Goal: Check status: Check status

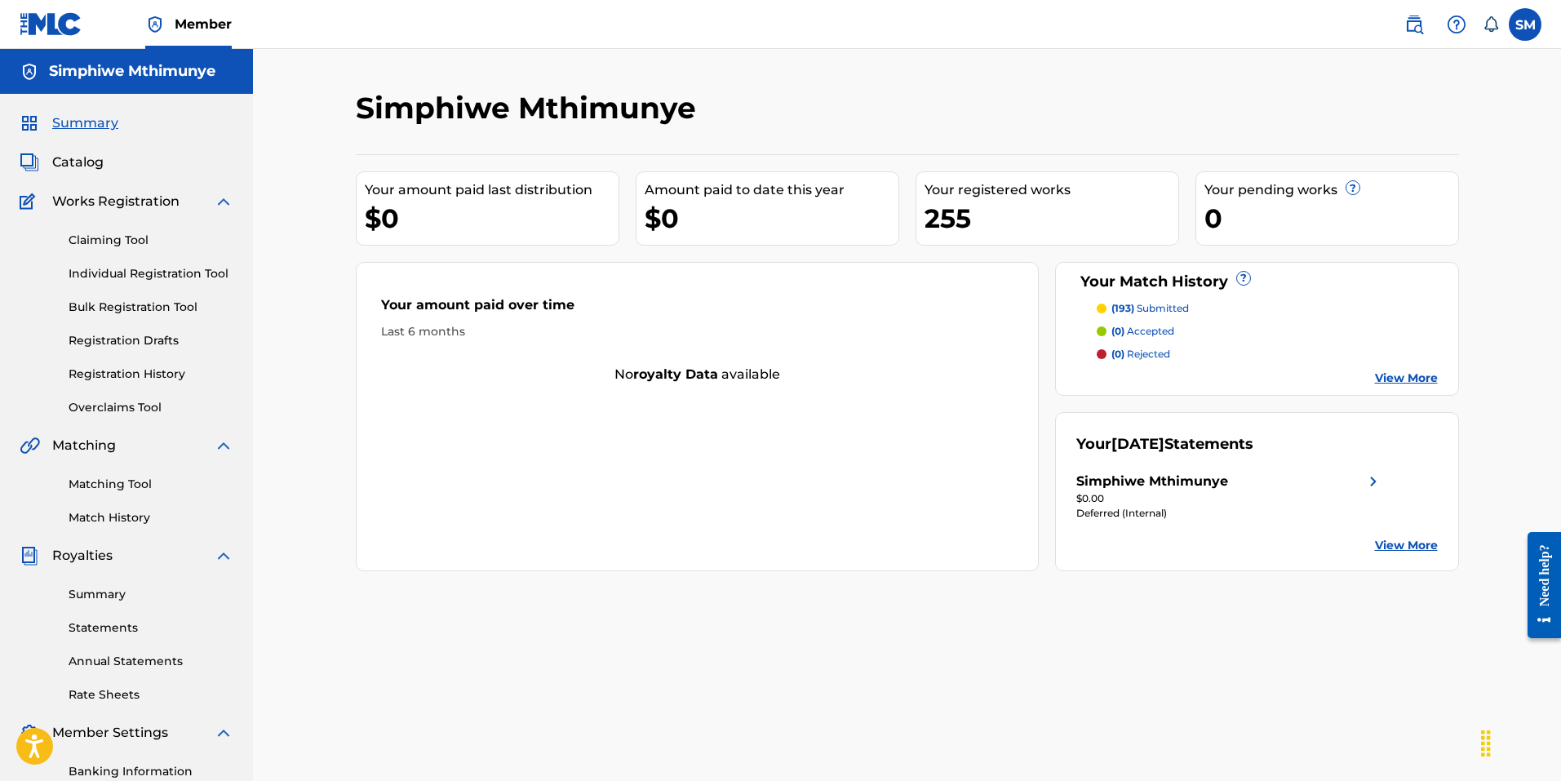
click at [117, 597] on link "Summary" at bounding box center [151, 594] width 165 height 17
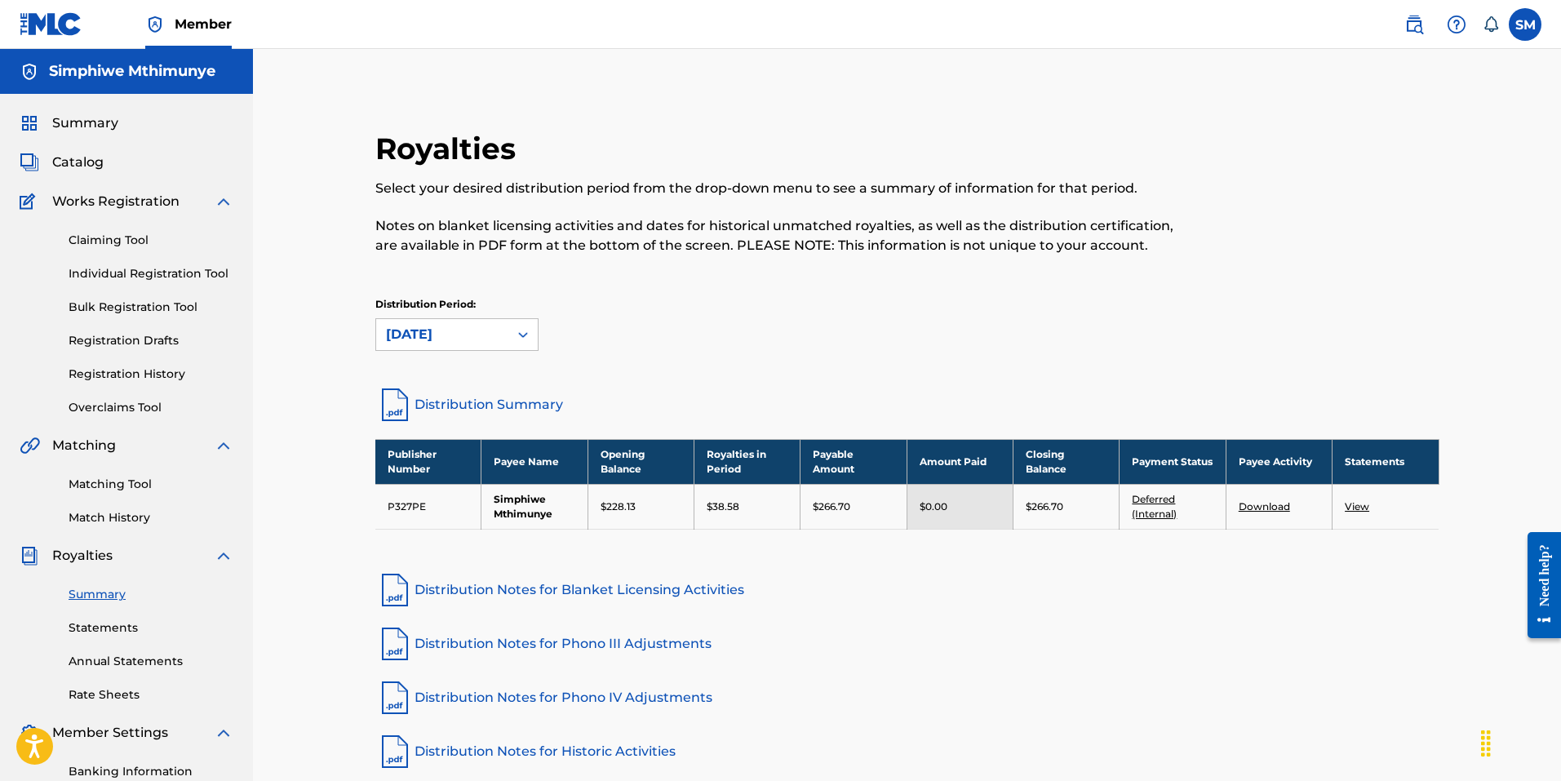
click at [1160, 499] on link "Deferred (Internal)" at bounding box center [1154, 506] width 45 height 27
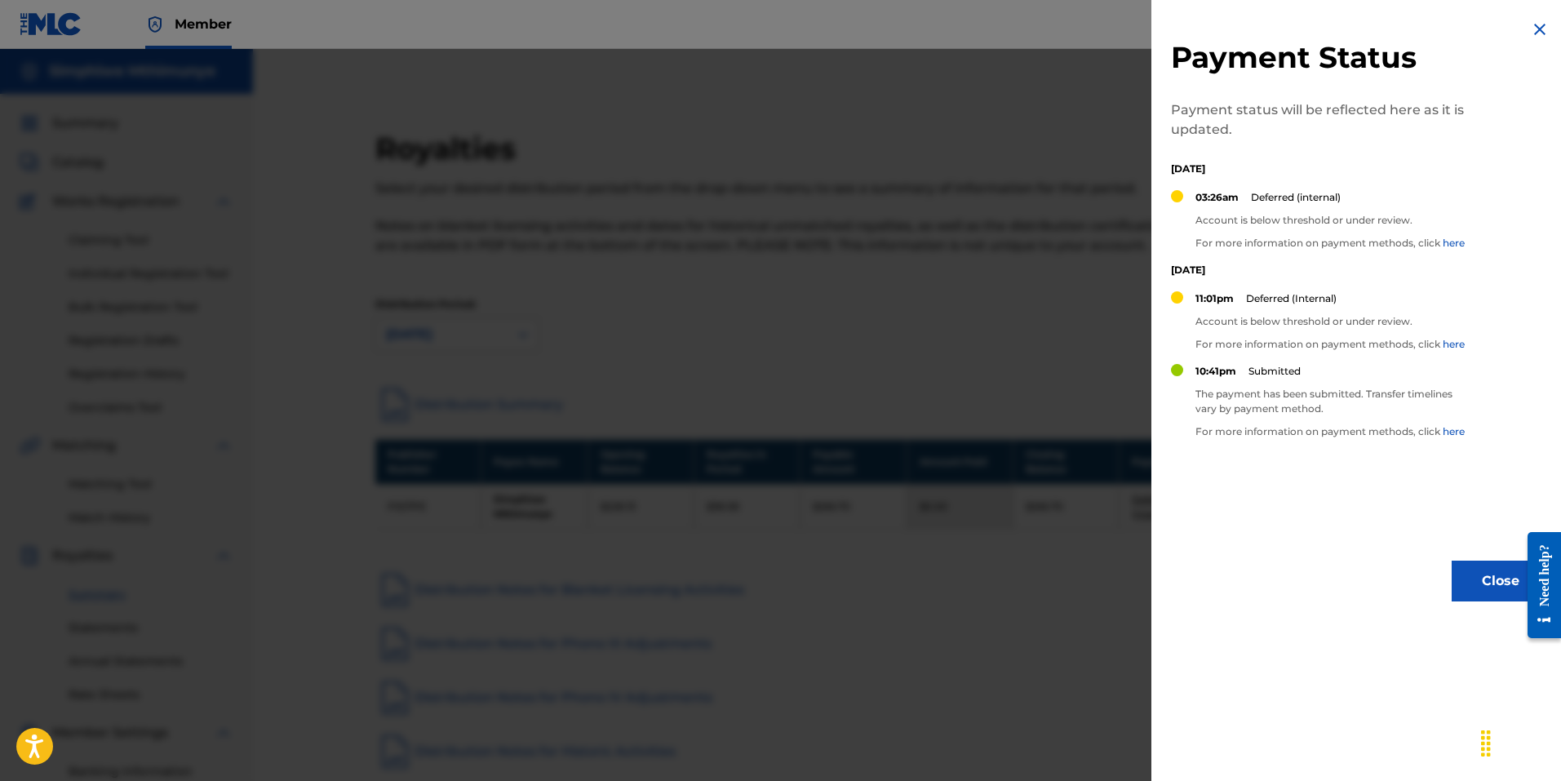
click at [1098, 570] on div at bounding box center [780, 439] width 1561 height 781
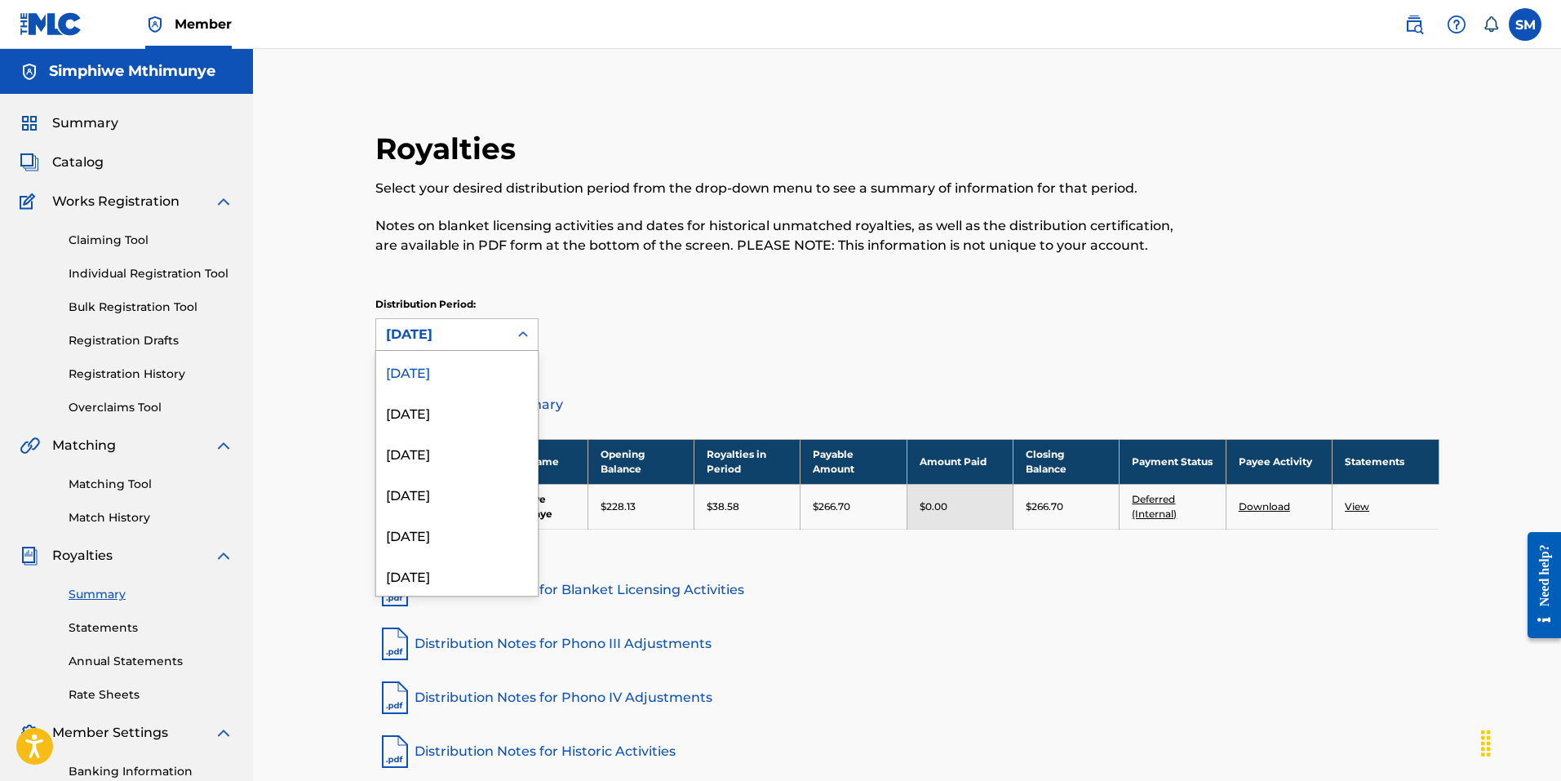
click at [461, 332] on div "[DATE]" at bounding box center [442, 335] width 113 height 20
click at [453, 422] on div "[DATE]" at bounding box center [457, 412] width 162 height 41
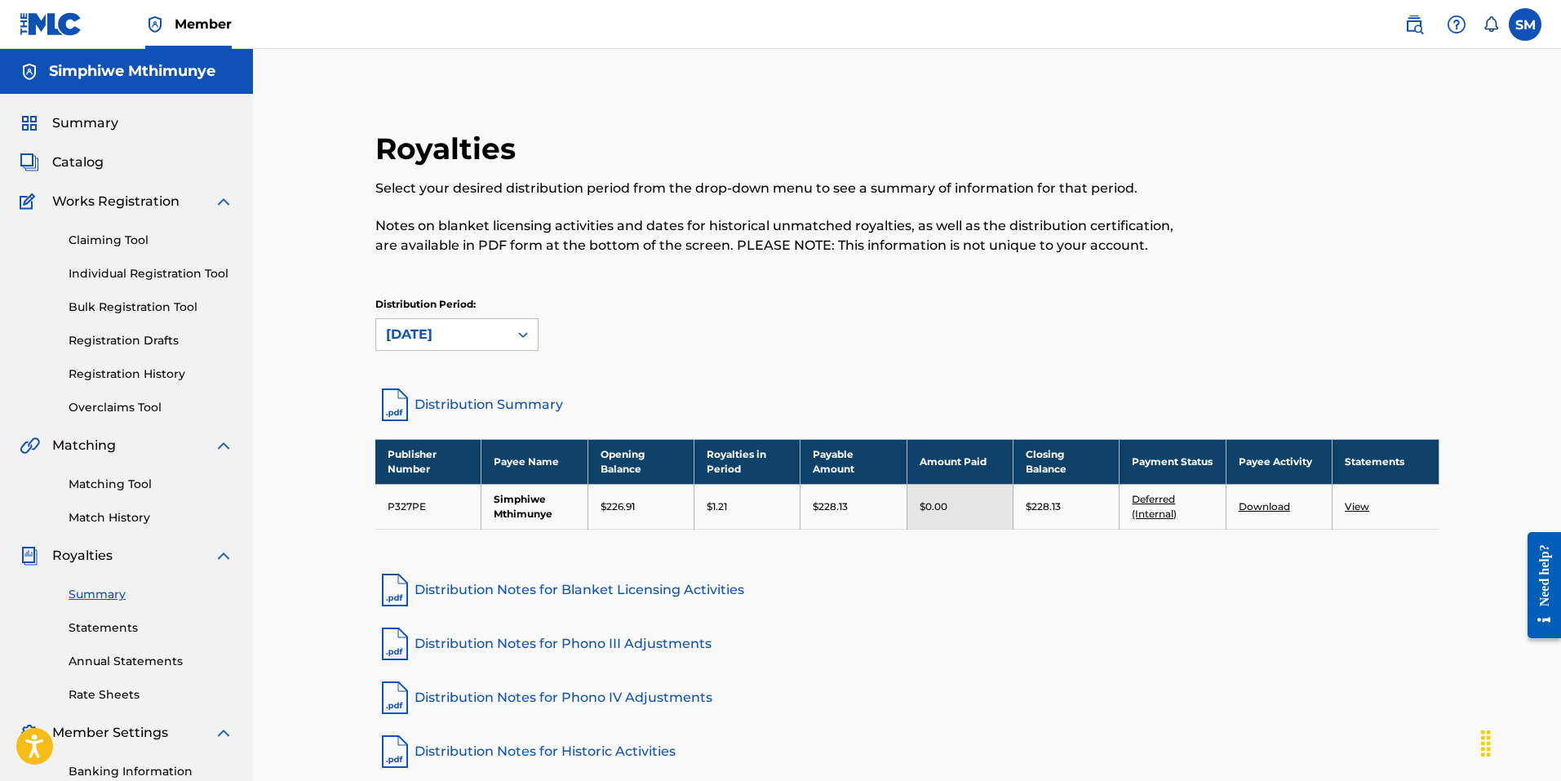
click at [1155, 499] on link "Deferred (Internal)" at bounding box center [1154, 506] width 45 height 27
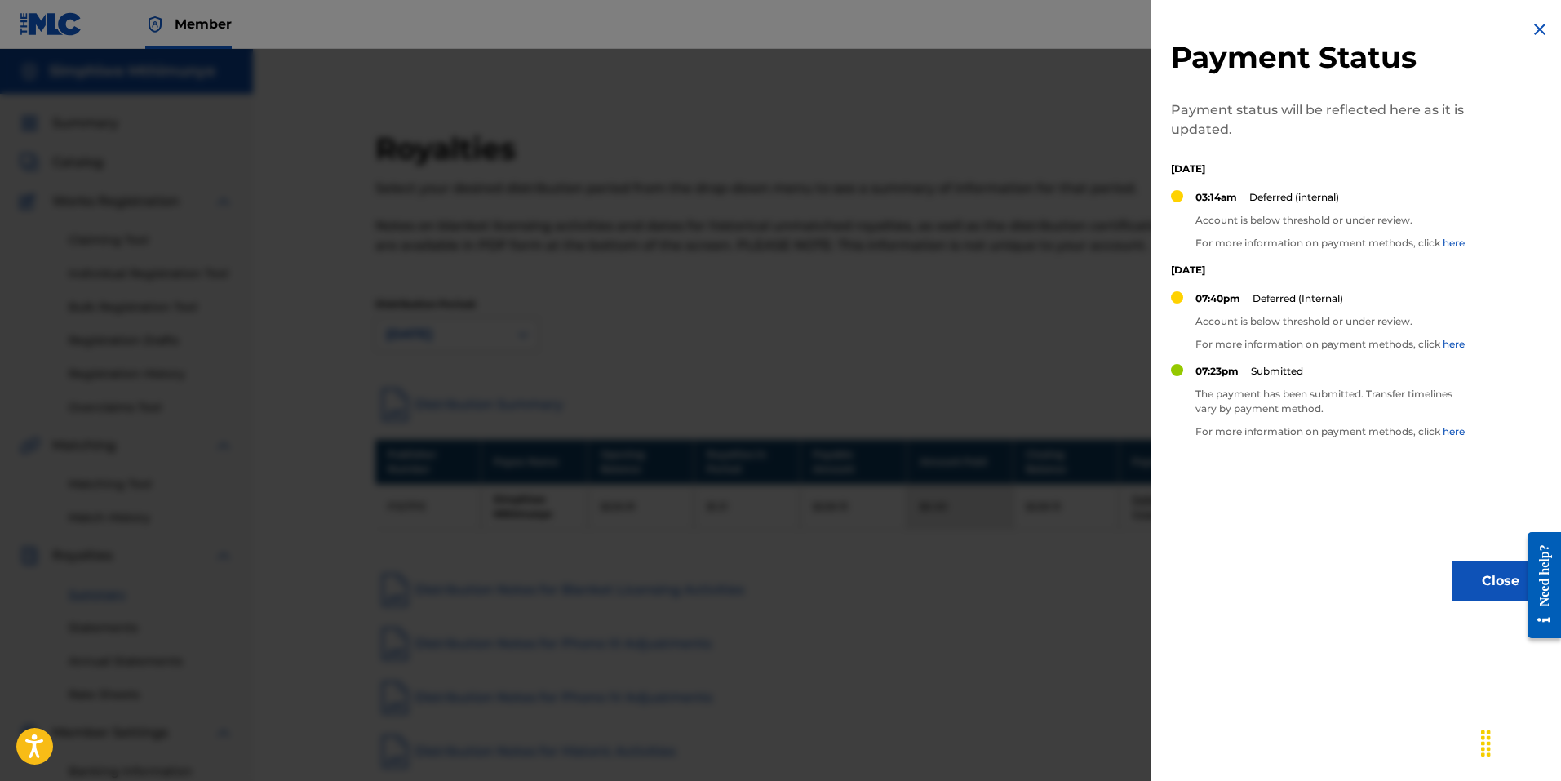
click at [1051, 584] on div at bounding box center [780, 439] width 1561 height 781
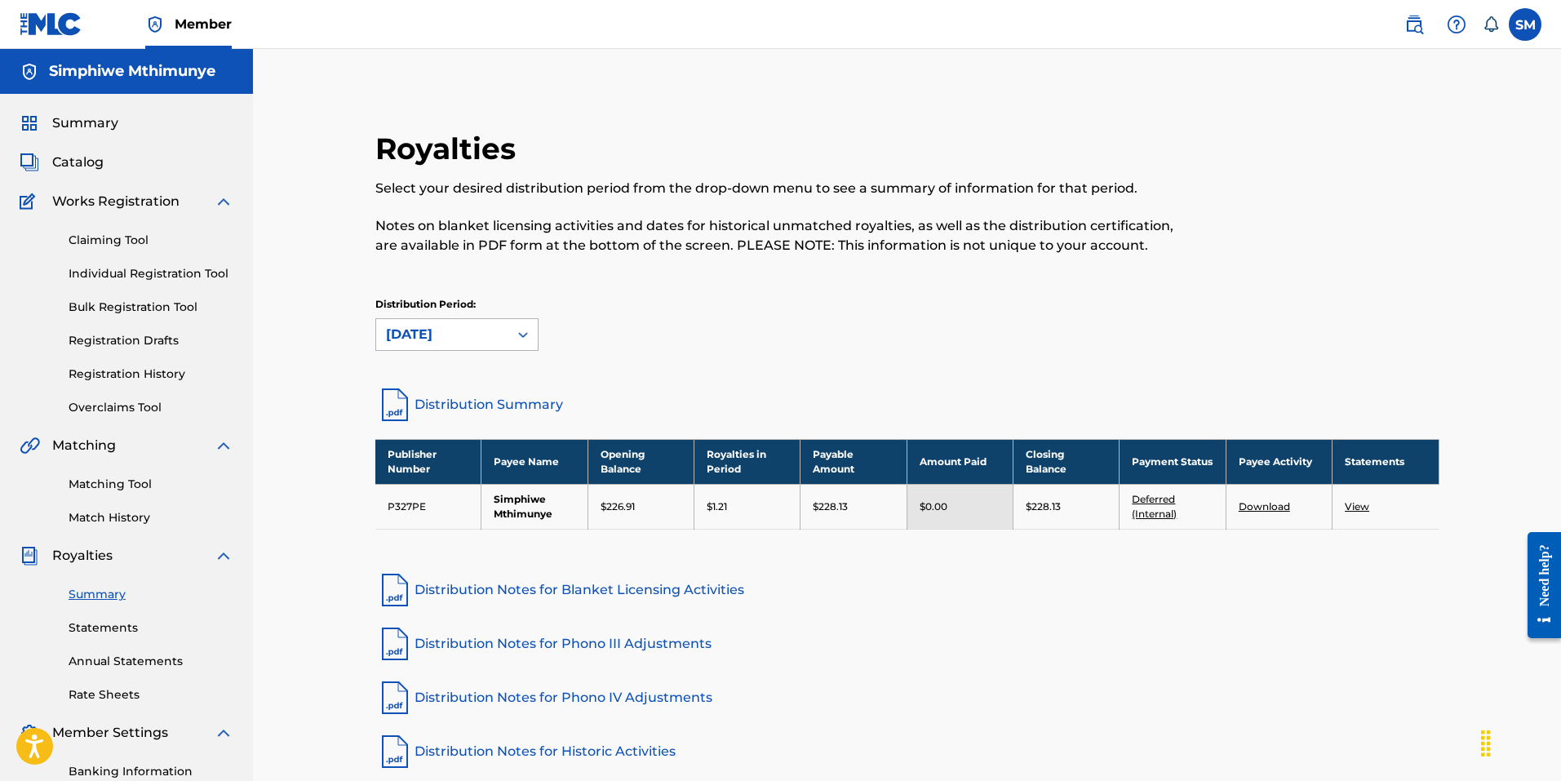
click at [406, 323] on div "[DATE]" at bounding box center [442, 334] width 132 height 31
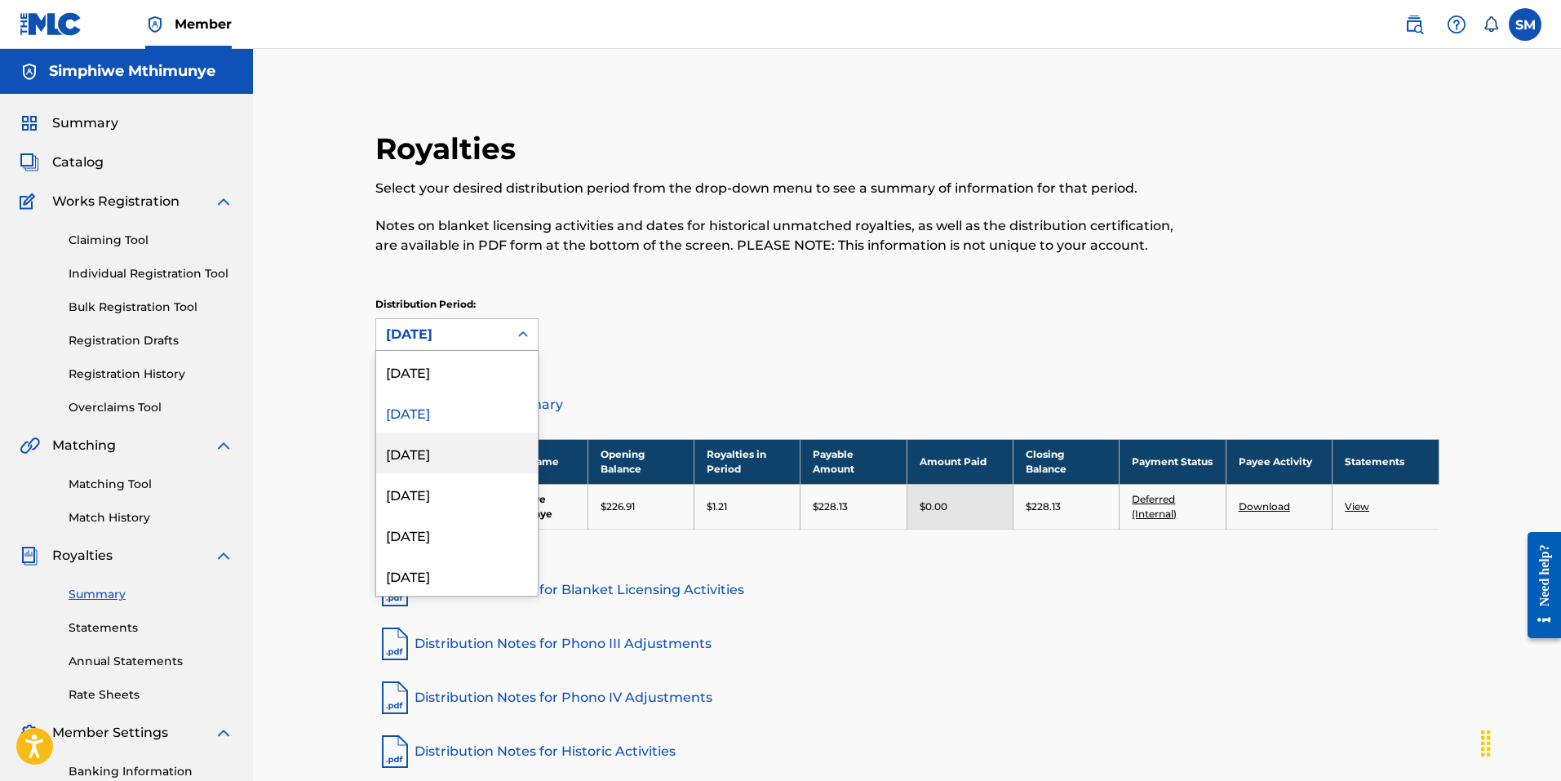
click at [441, 452] on div "[DATE]" at bounding box center [457, 452] width 162 height 41
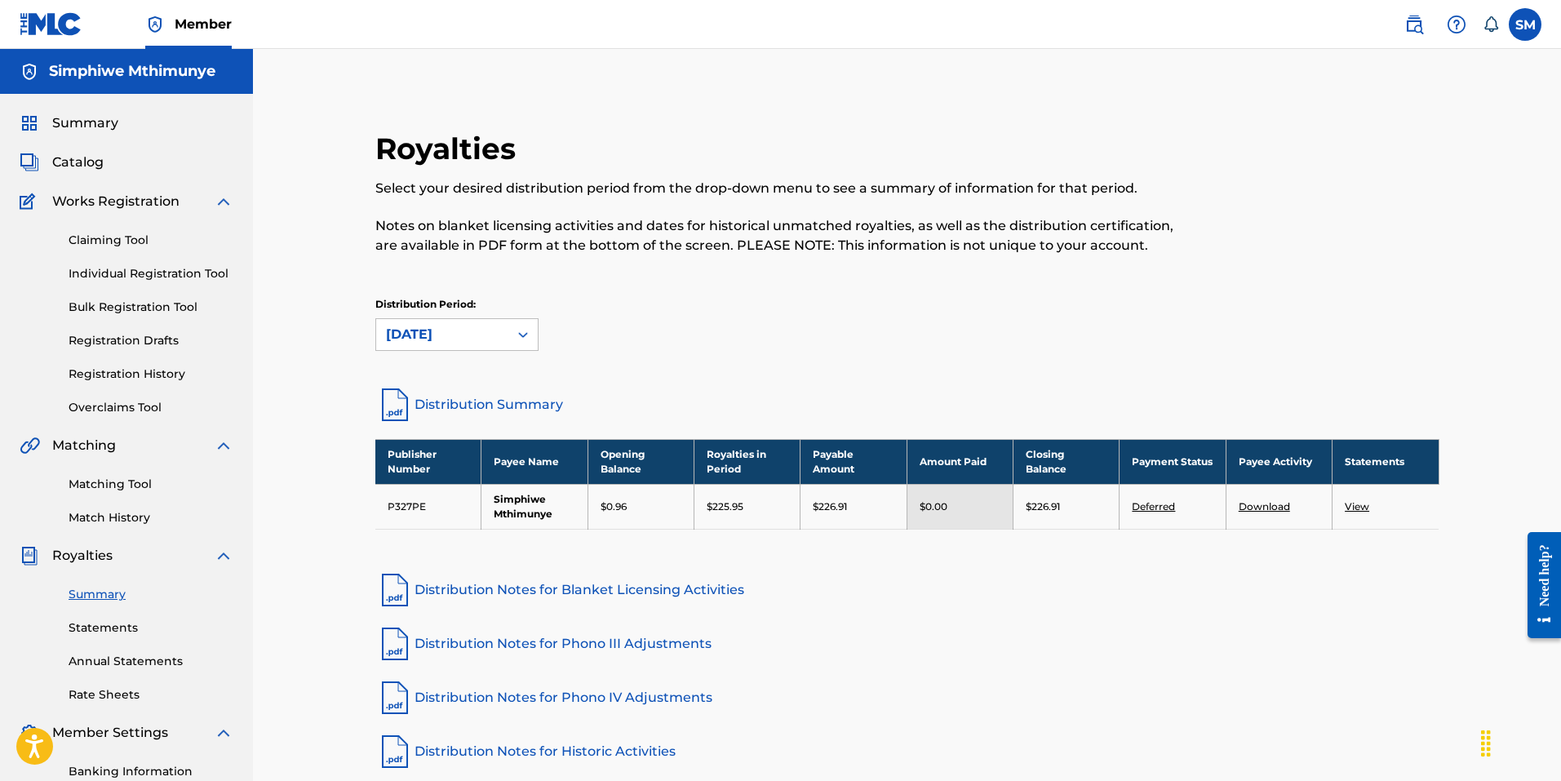
click at [1161, 507] on link "Deferred" at bounding box center [1153, 506] width 43 height 12
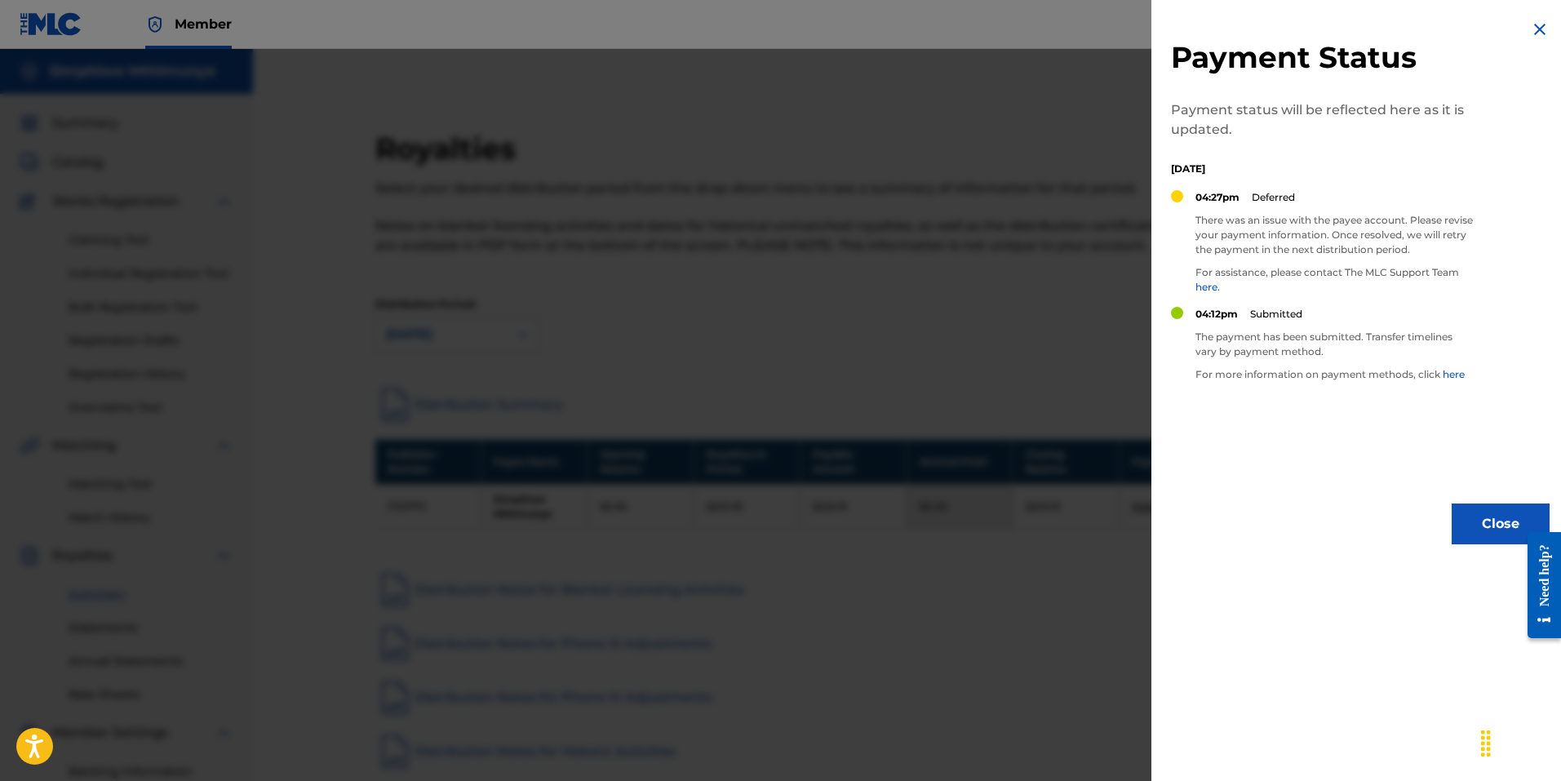
click at [1129, 547] on div at bounding box center [780, 439] width 1561 height 781
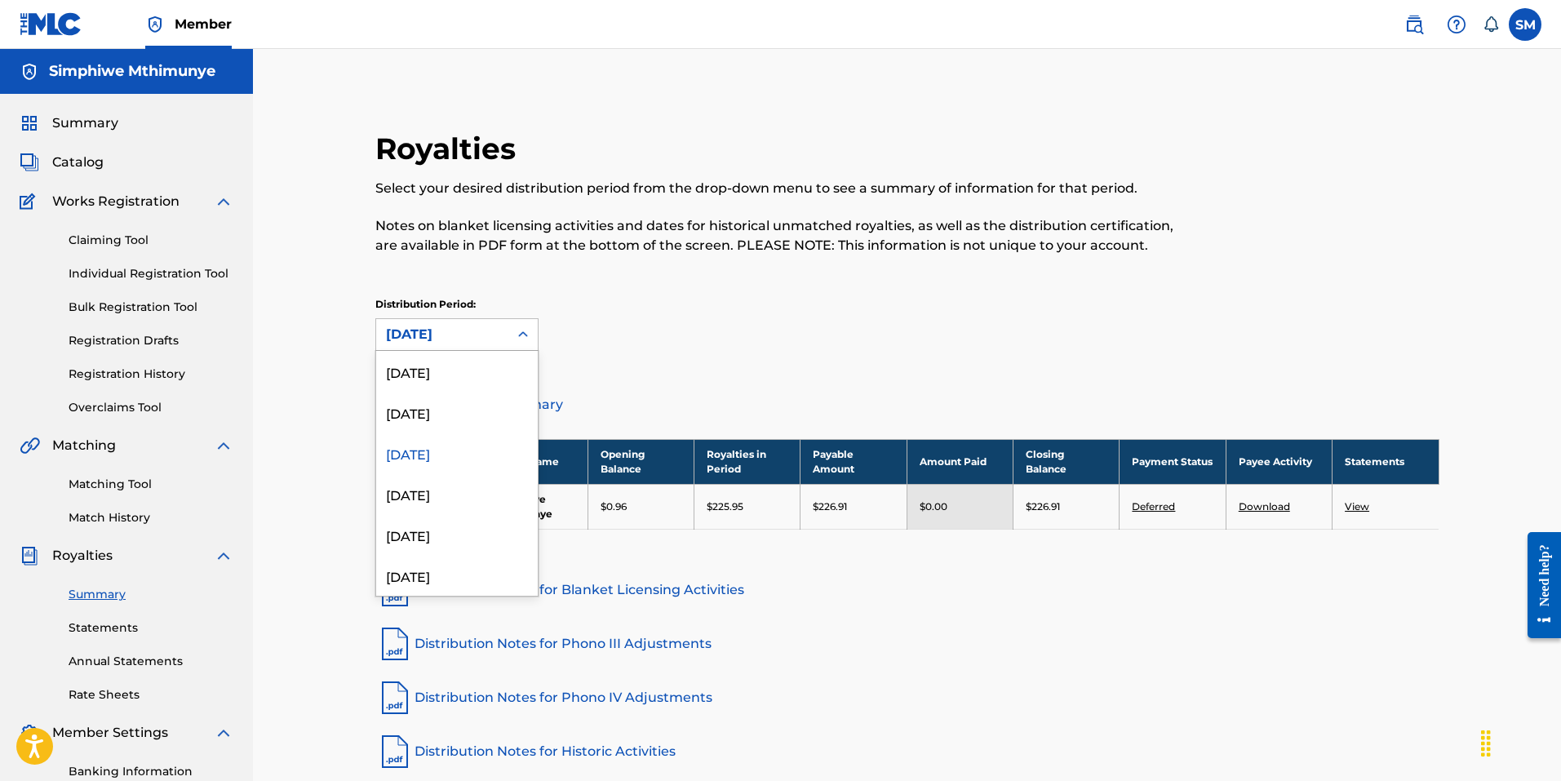
click at [468, 333] on div "[DATE]" at bounding box center [442, 335] width 113 height 20
click at [451, 491] on div "[DATE]" at bounding box center [457, 493] width 162 height 41
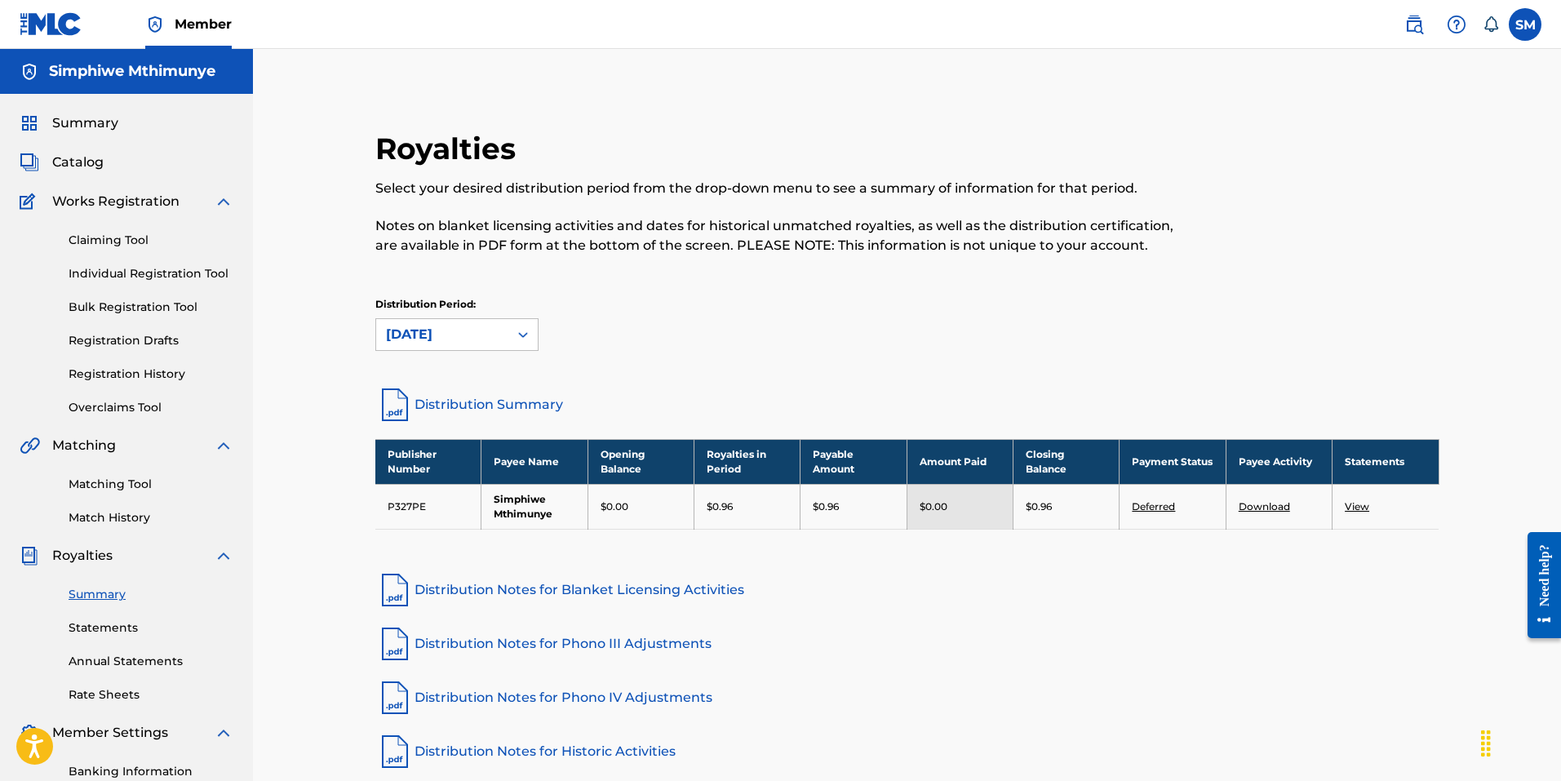
click at [1156, 507] on link "Deferred" at bounding box center [1153, 506] width 43 height 12
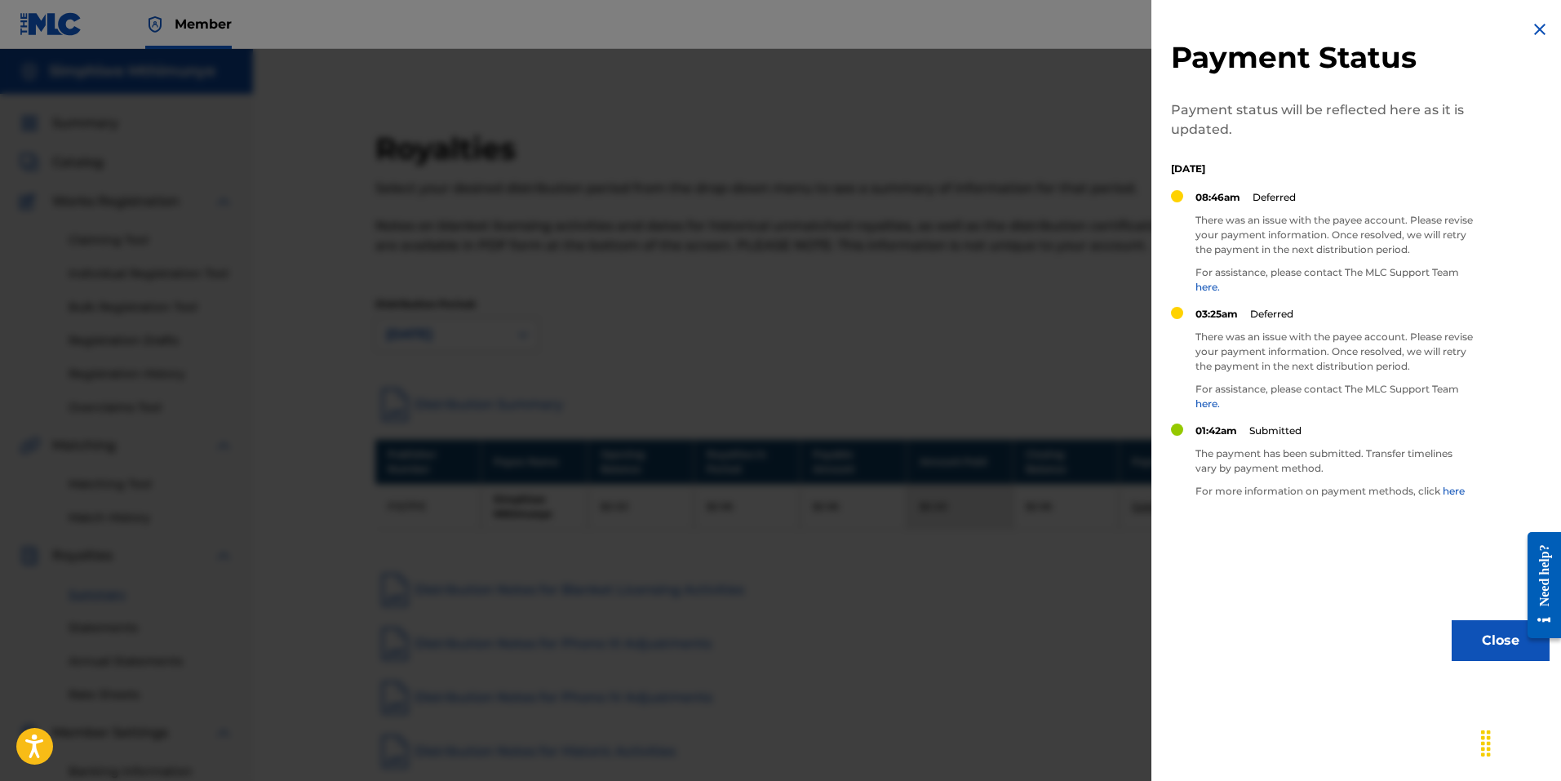
click at [1093, 578] on div at bounding box center [780, 439] width 1561 height 781
